Goal: Information Seeking & Learning: Learn about a topic

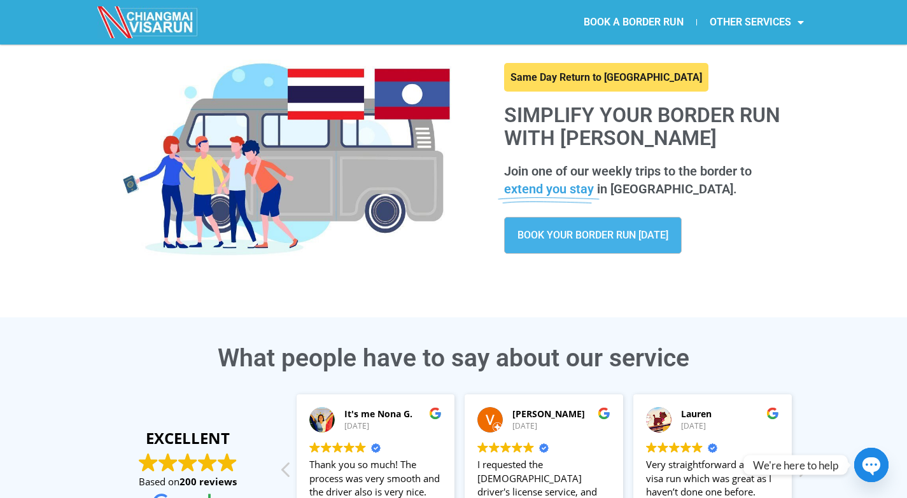
scroll to position [60, 0]
click at [626, 234] on span "BOOK YOUR BORDER RUN [DATE]" at bounding box center [592, 236] width 151 height 10
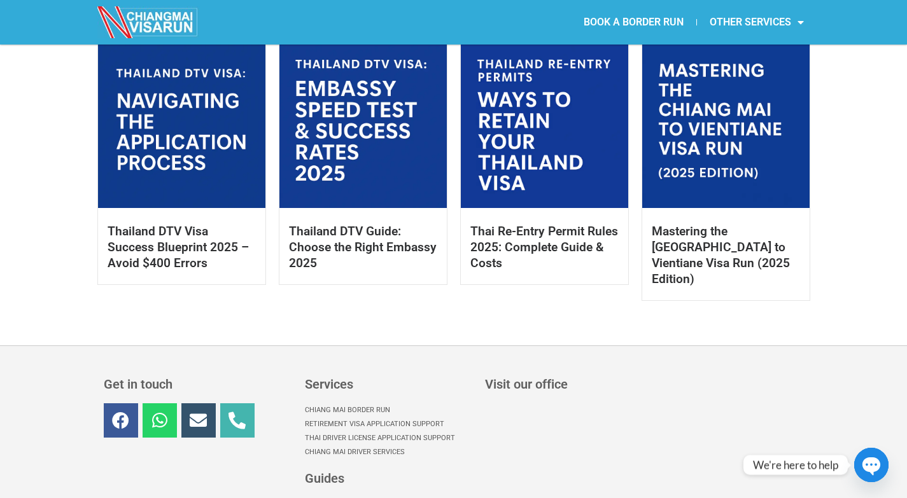
scroll to position [675, 0]
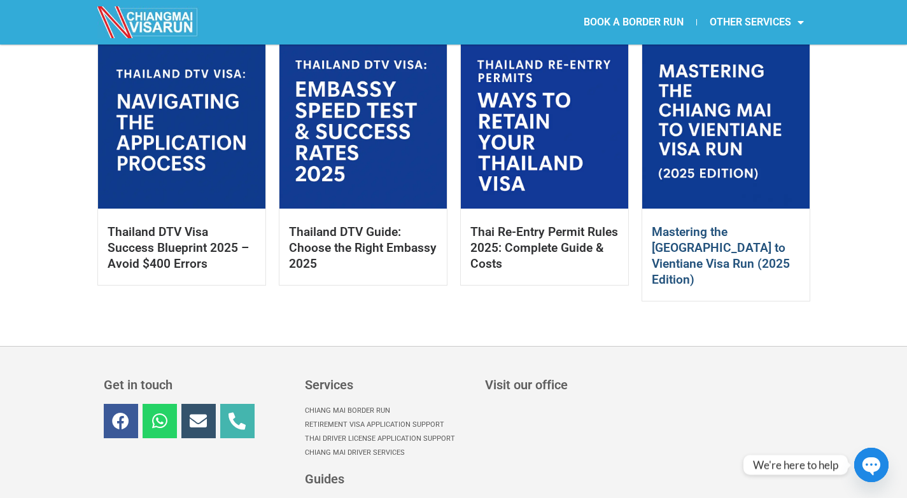
click at [682, 244] on link "Mastering the Chiang Mai to Vientiane Visa Run (2025 Edition)" at bounding box center [721, 256] width 138 height 62
